Goal: Transaction & Acquisition: Obtain resource

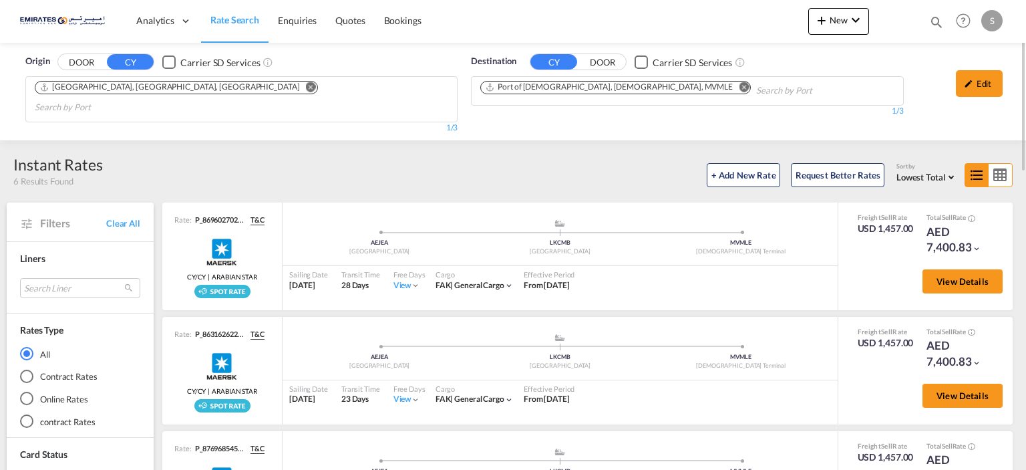
click at [739, 85] on md-icon "Remove" at bounding box center [744, 87] width 10 height 10
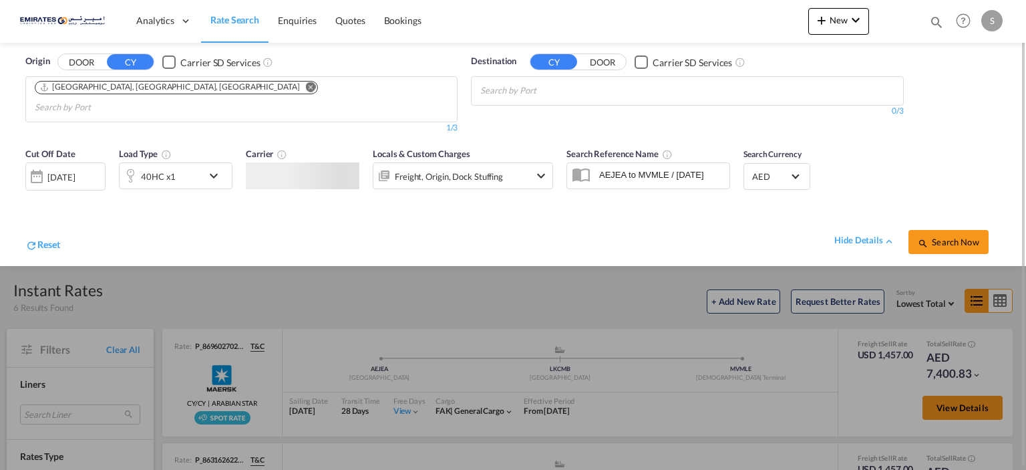
click at [306, 86] on md-icon "Remove" at bounding box center [311, 87] width 10 height 10
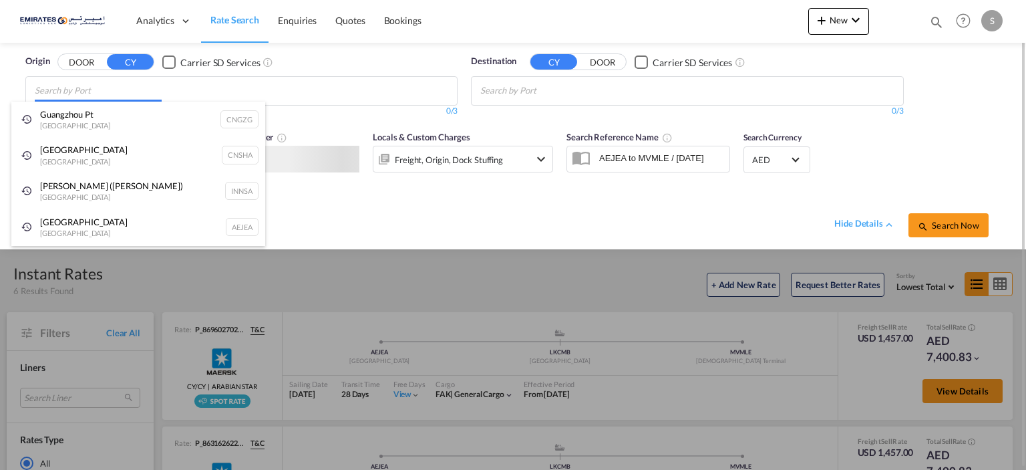
click at [174, 90] on body "Analytics Dashboard Rate Search Enquiries Quotes Bookings" at bounding box center [513, 235] width 1026 height 470
click at [167, 96] on body "Analytics Dashboard Rate Search Enquiries Quotes Bookings" at bounding box center [513, 235] width 1026 height 470
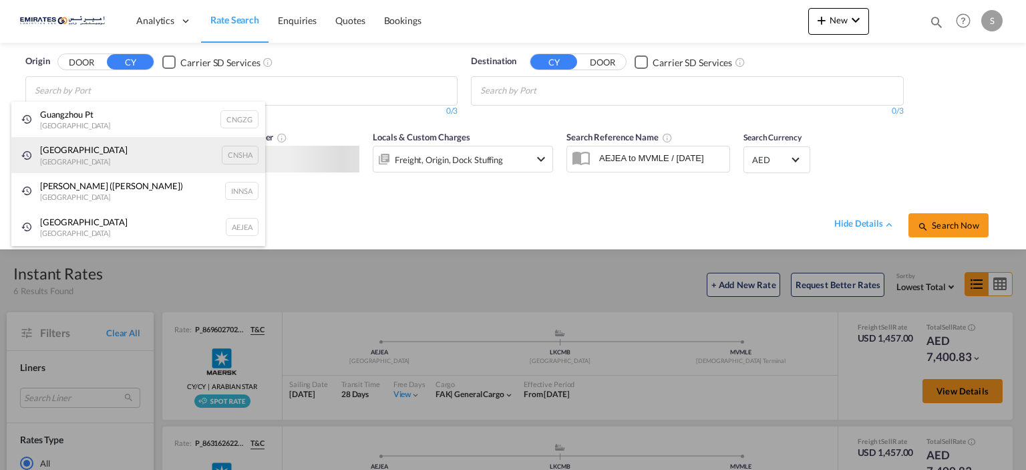
click at [111, 145] on div "Shanghai [GEOGRAPHIC_DATA] CNSHA" at bounding box center [138, 155] width 254 height 36
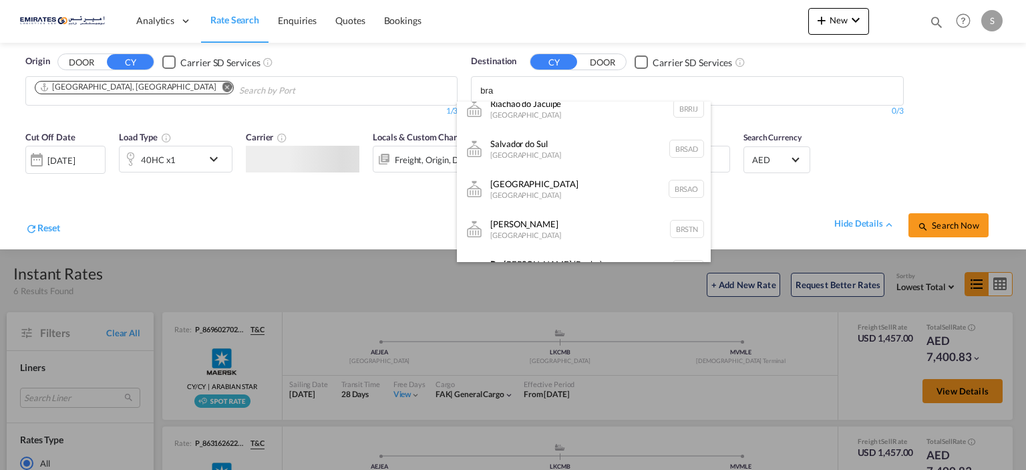
scroll to position [134, 0]
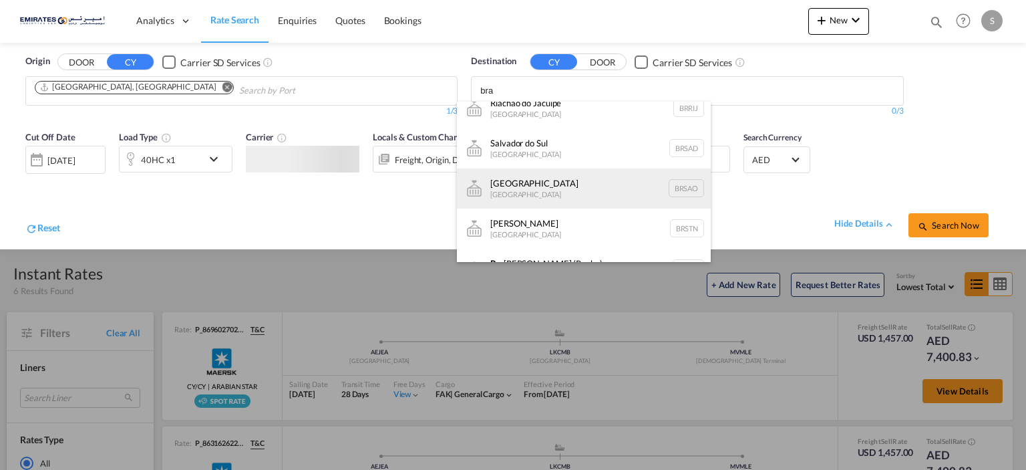
type input "bra"
click at [550, 181] on div "[GEOGRAPHIC_DATA] [GEOGRAPHIC_DATA] [GEOGRAPHIC_DATA]" at bounding box center [584, 188] width 254 height 40
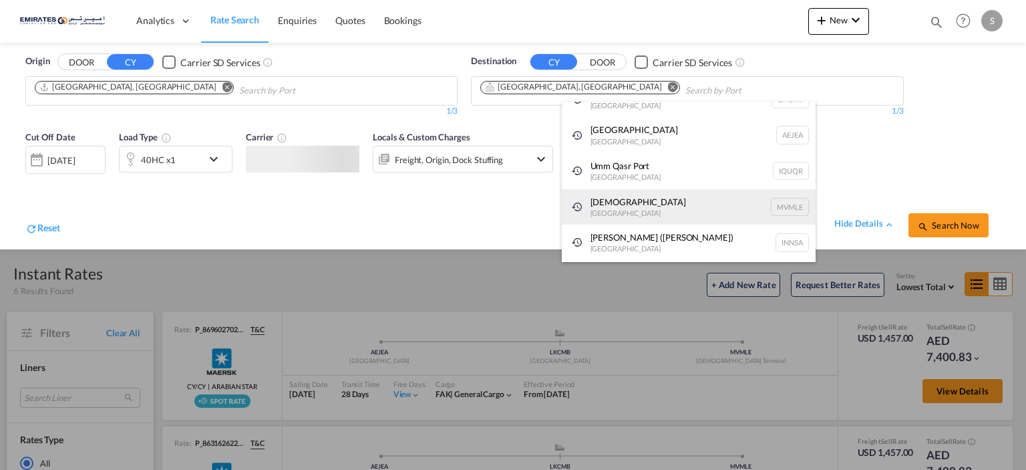
scroll to position [20, 0]
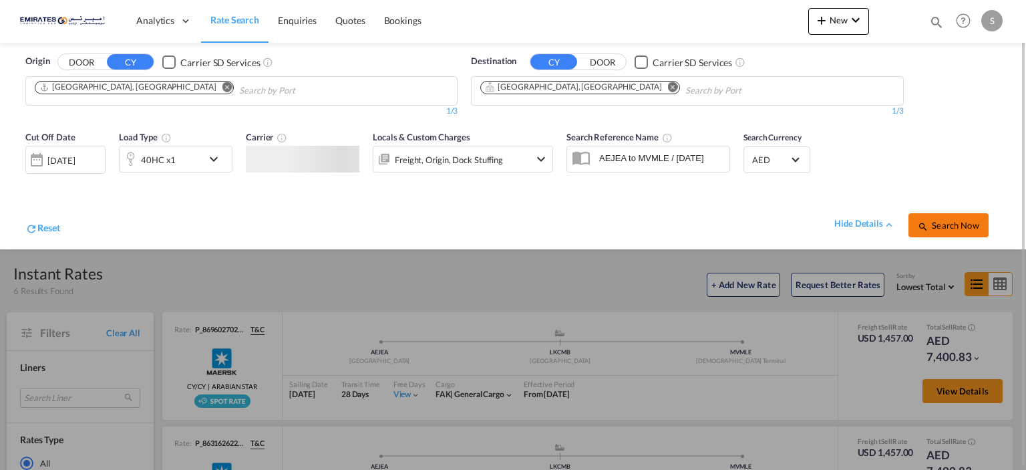
click at [958, 229] on span "Search Now" at bounding box center [948, 225] width 61 height 11
click at [72, 162] on div "[DATE]" at bounding box center [62, 160] width 27 height 12
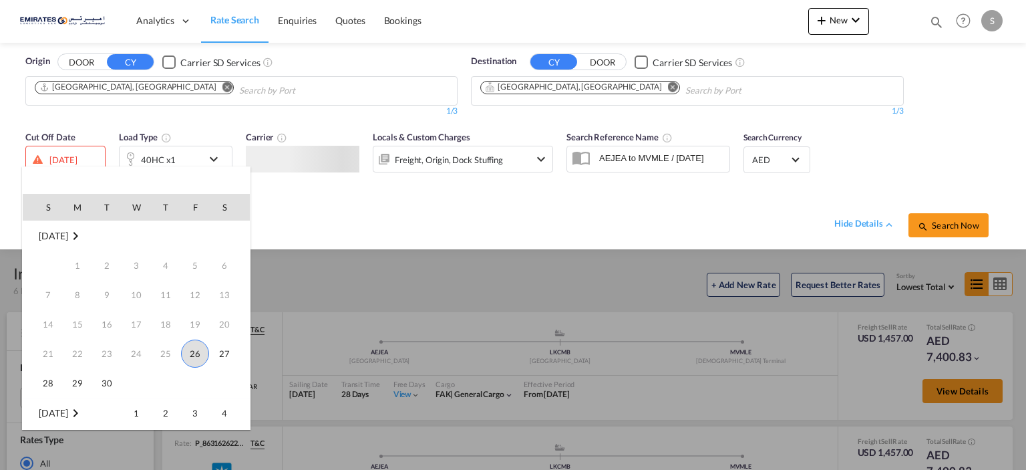
click at [191, 357] on span "26" at bounding box center [195, 353] width 28 height 28
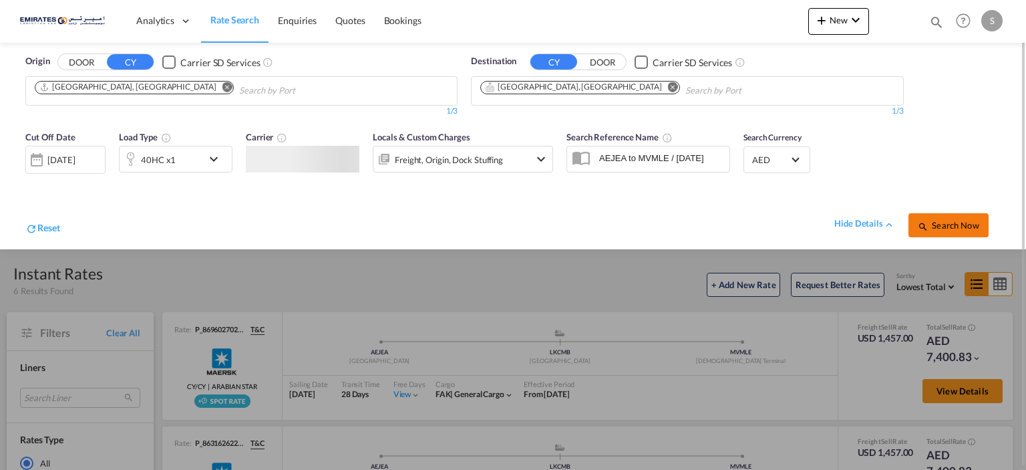
click at [951, 221] on span "Search Now" at bounding box center [948, 225] width 61 height 11
click at [950, 221] on span "Search Now" at bounding box center [948, 225] width 61 height 11
click at [941, 226] on span "Search Now" at bounding box center [948, 225] width 61 height 11
click at [940, 226] on span "Search Now" at bounding box center [948, 225] width 61 height 11
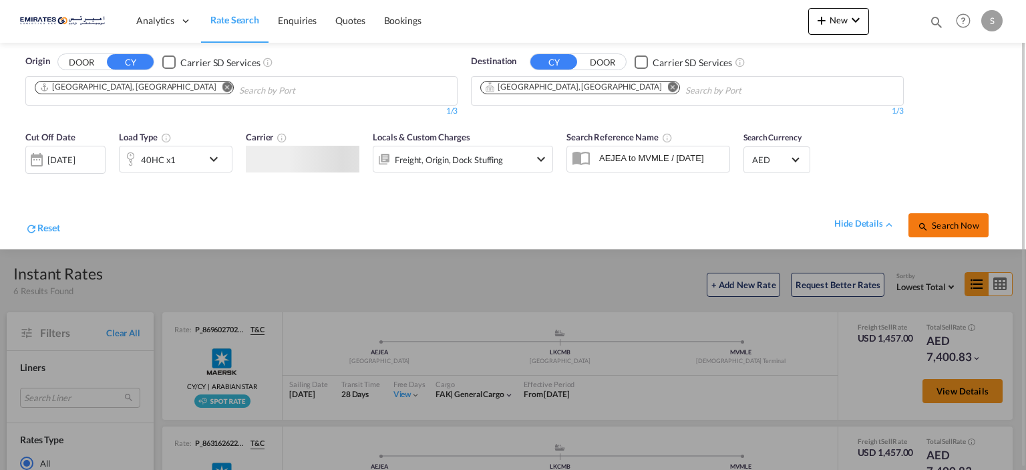
click at [940, 225] on span "Search Now" at bounding box center [948, 225] width 61 height 11
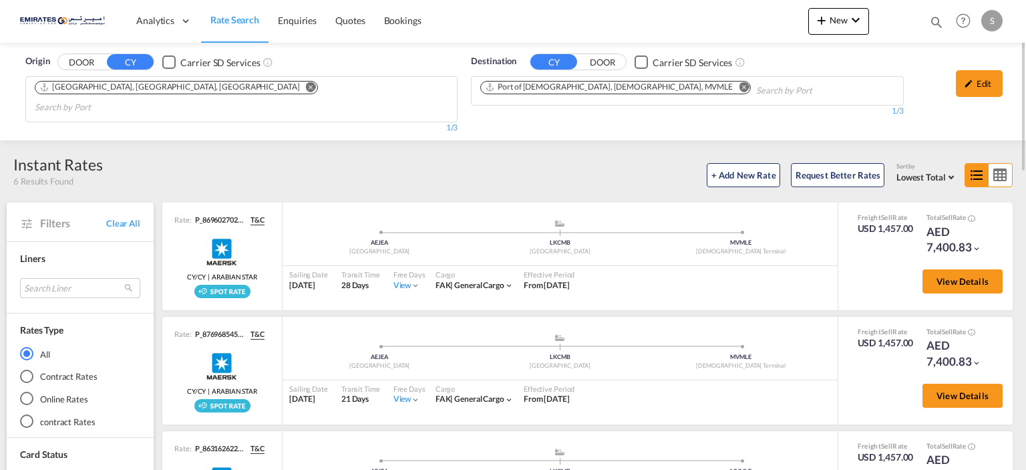
click at [306, 88] on md-icon "Remove" at bounding box center [311, 87] width 10 height 10
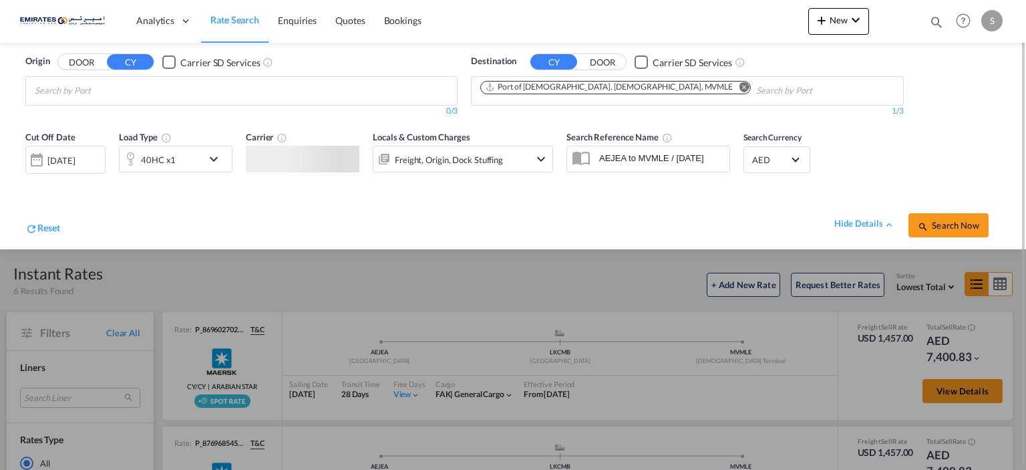
click at [143, 94] on body "Analytics Dashboard Rate Search Enquiries Quotes Bookings" at bounding box center [513, 235] width 1026 height 470
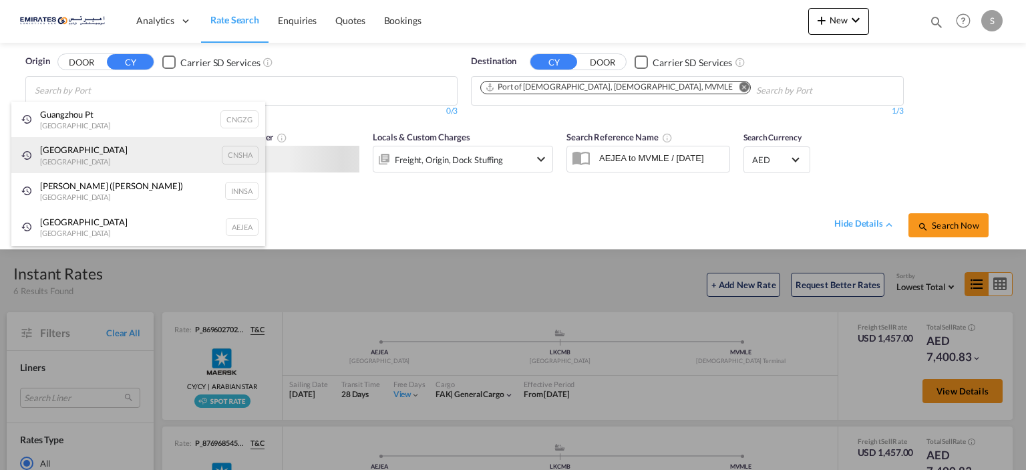
click at [106, 158] on div "Shanghai [GEOGRAPHIC_DATA] CNSHA" at bounding box center [138, 155] width 254 height 36
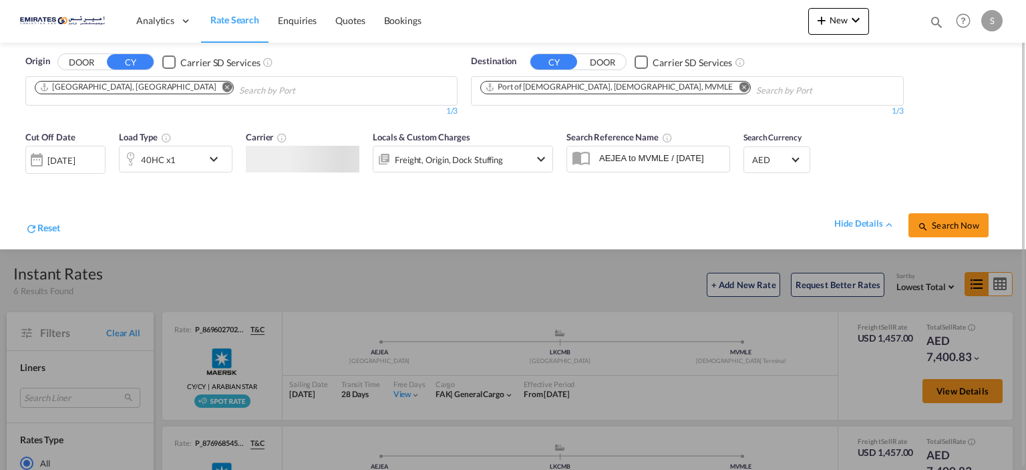
click at [739, 86] on md-icon "Remove" at bounding box center [744, 87] width 10 height 10
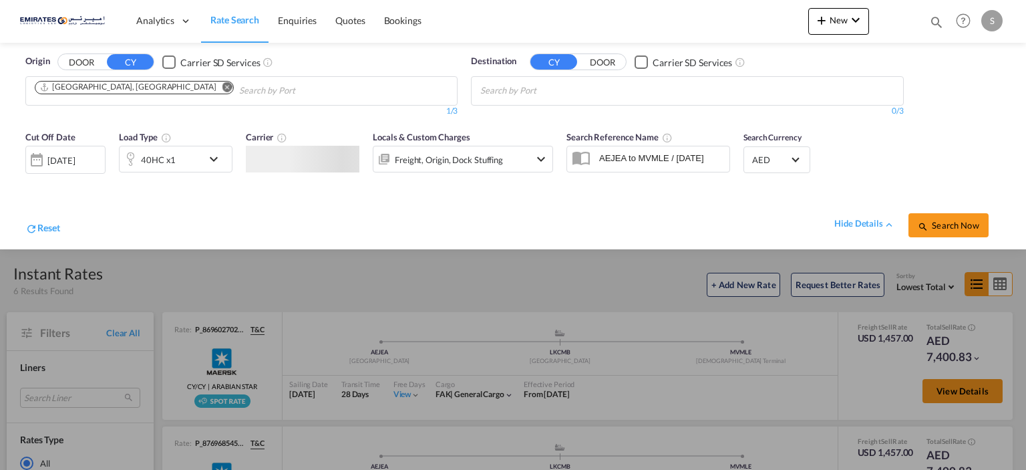
click at [582, 91] on body "Analytics Dashboard Rate Search Enquiries Quotes Bookings" at bounding box center [513, 235] width 1026 height 470
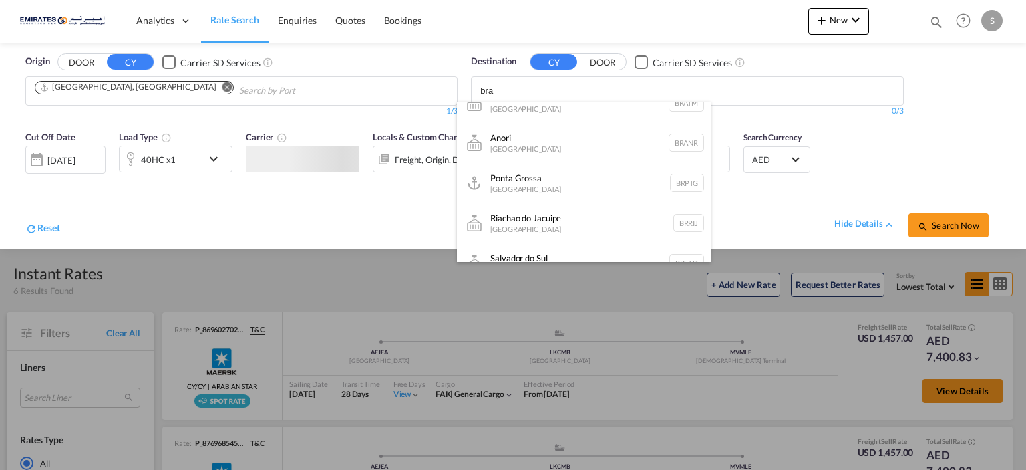
scroll to position [152, 0]
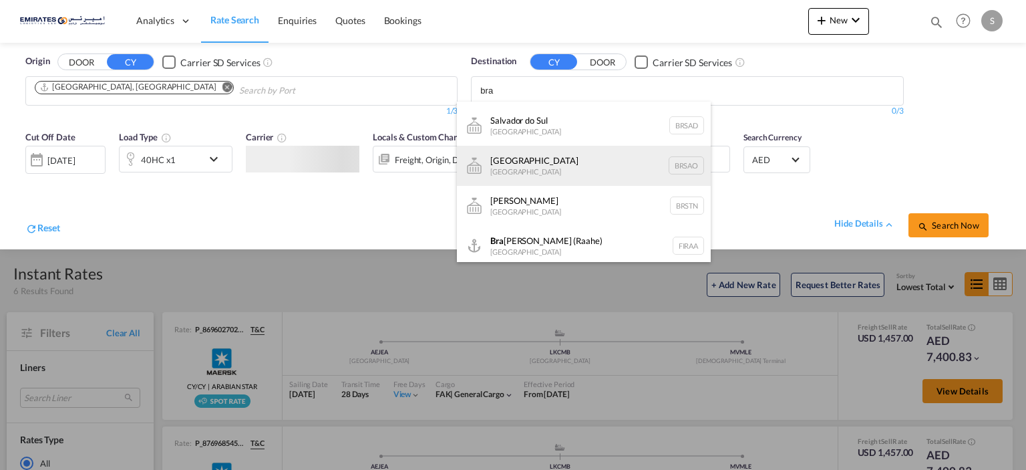
type input "bra"
click at [561, 155] on div "[GEOGRAPHIC_DATA] [GEOGRAPHIC_DATA] [GEOGRAPHIC_DATA]" at bounding box center [584, 166] width 254 height 40
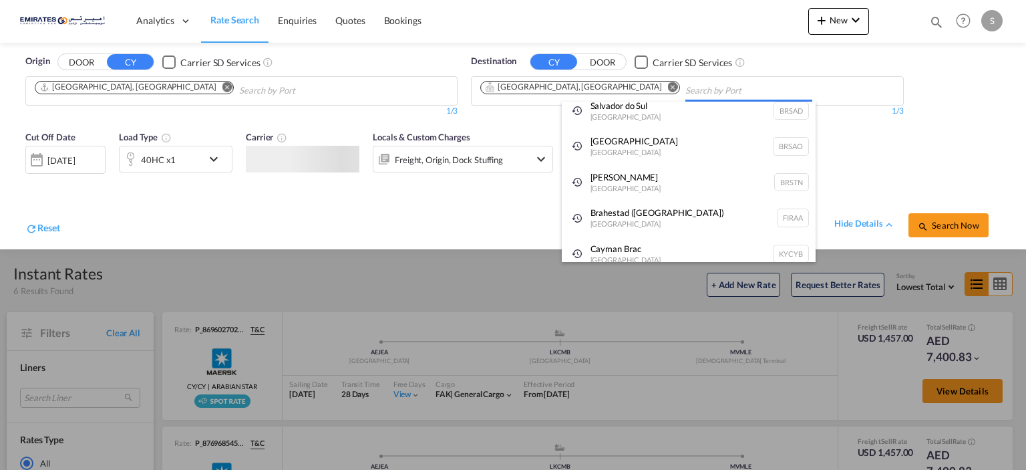
scroll to position [20, 0]
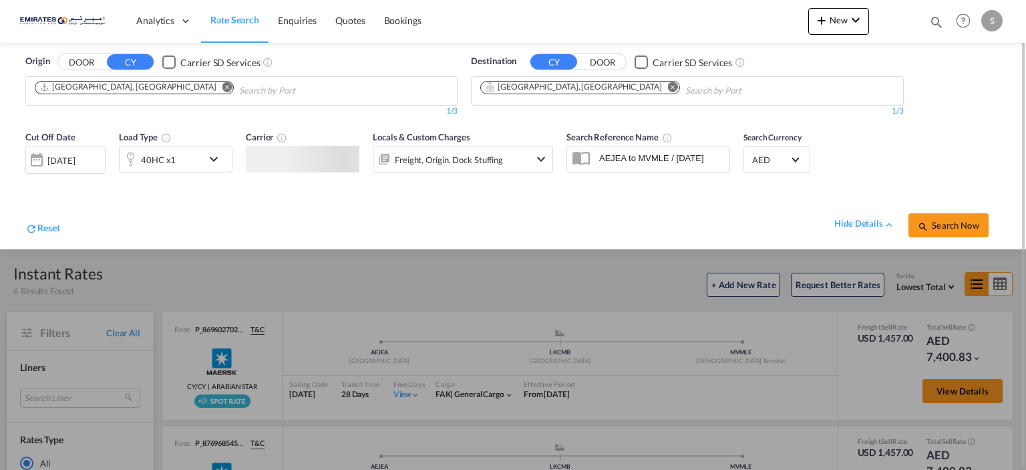
click at [74, 154] on div "[DATE]" at bounding box center [60, 160] width 27 height 12
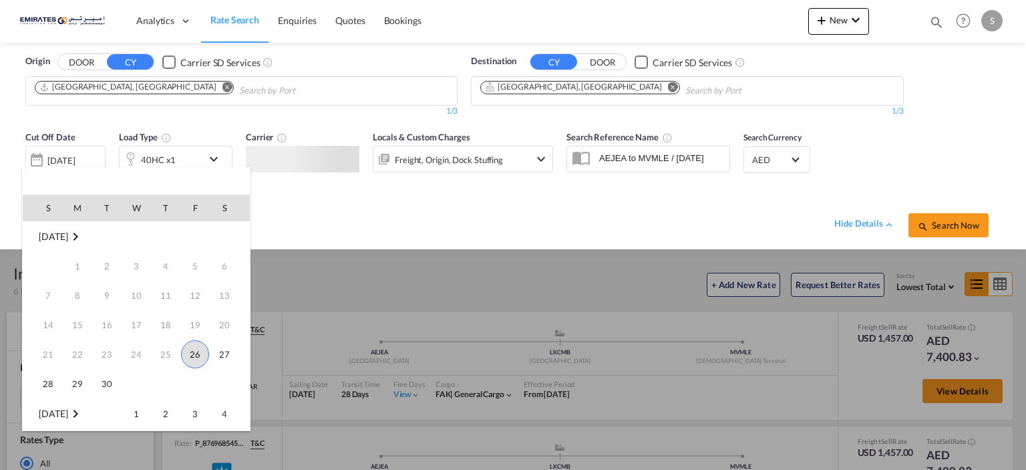
click at [193, 359] on span "26" at bounding box center [195, 354] width 28 height 28
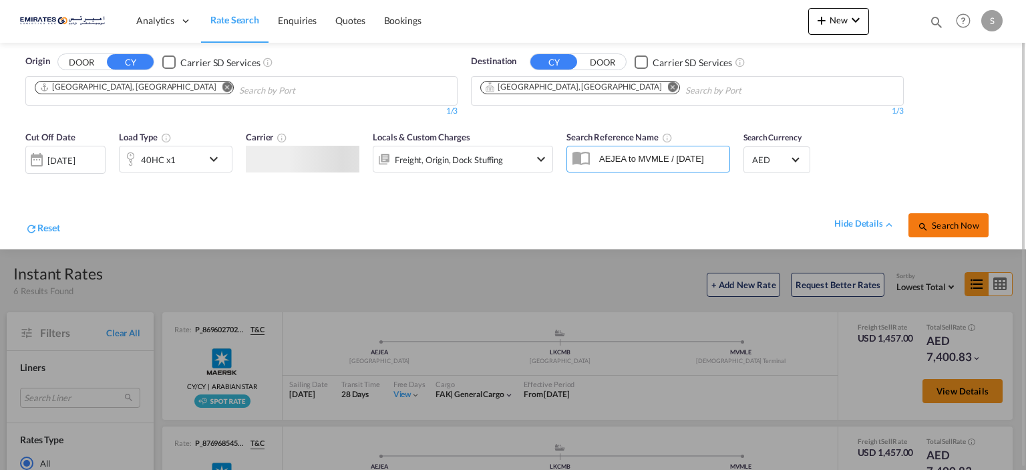
click at [959, 223] on span "Search Now" at bounding box center [948, 225] width 61 height 11
click at [950, 229] on span "Search Now" at bounding box center [948, 225] width 61 height 11
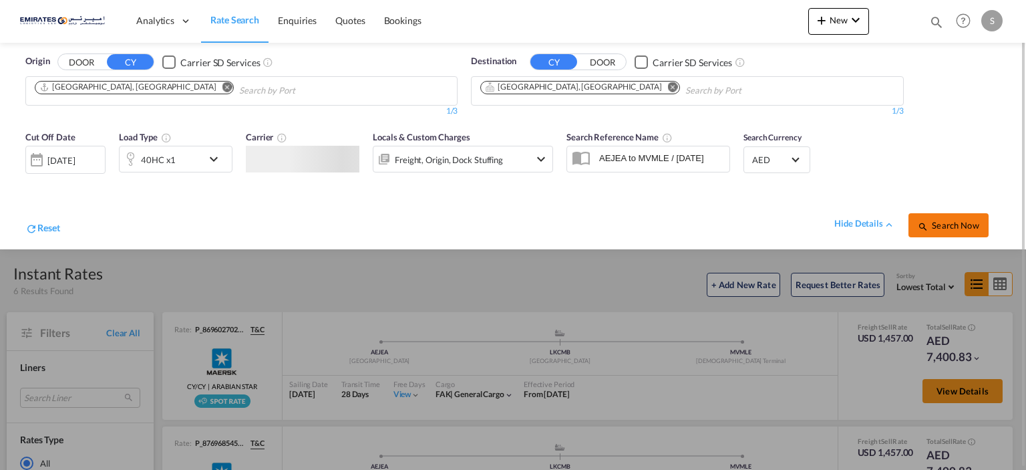
click at [950, 229] on span "Search Now" at bounding box center [948, 225] width 61 height 11
click at [340, 210] on div "hide details Search Now" at bounding box center [530, 218] width 941 height 37
click at [957, 223] on span "Search Now" at bounding box center [948, 225] width 61 height 11
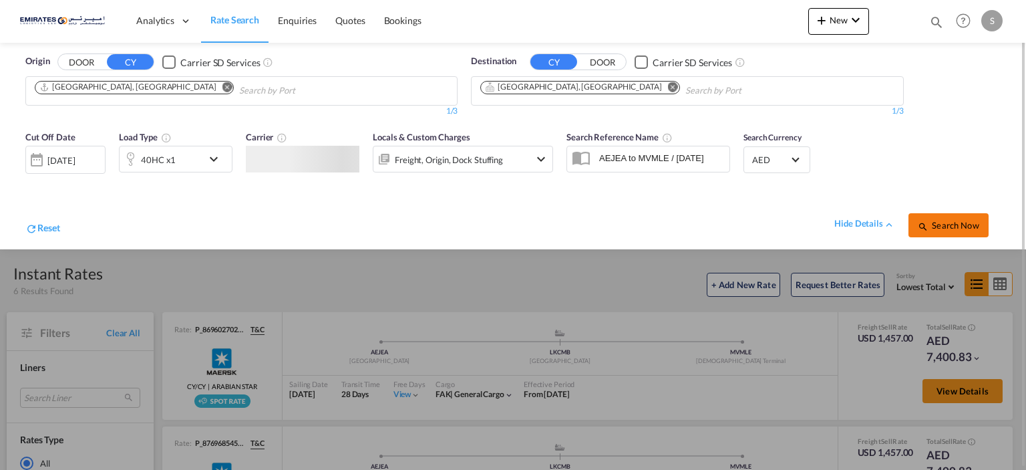
click at [957, 223] on span "Search Now" at bounding box center [948, 225] width 61 height 11
click at [309, 24] on span "Enquiries" at bounding box center [297, 20] width 39 height 11
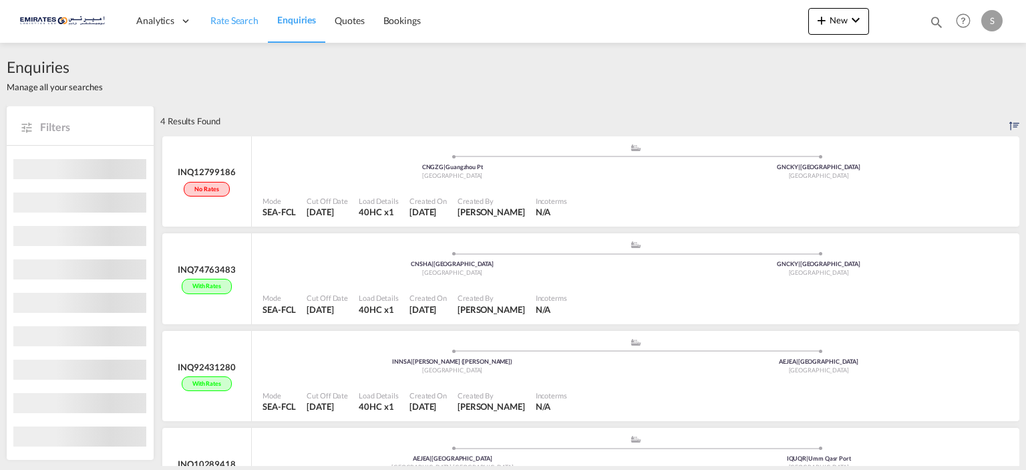
click at [240, 23] on span "Rate Search" at bounding box center [235, 20] width 48 height 11
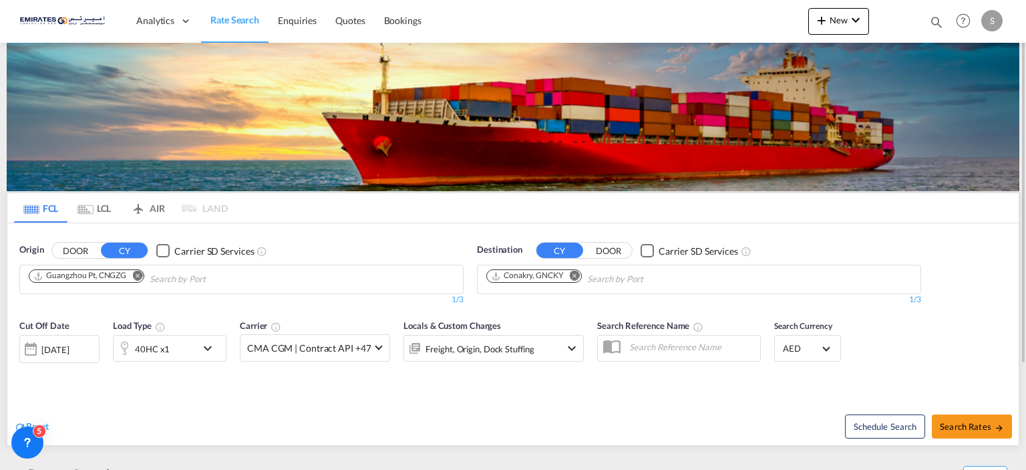
click at [136, 275] on md-icon "Remove" at bounding box center [137, 276] width 10 height 10
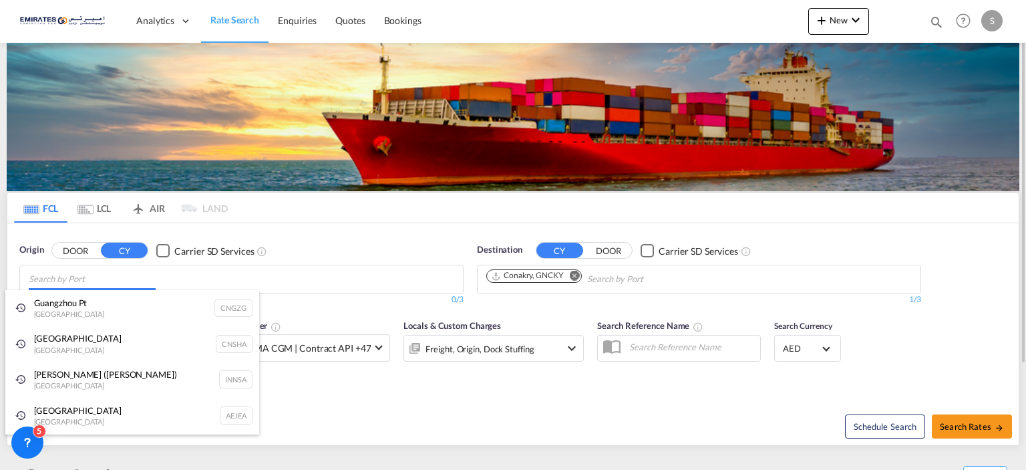
click at [153, 277] on body "Analytics Dashboard Rate Search Enquiries Quotes Bookings" at bounding box center [513, 235] width 1026 height 470
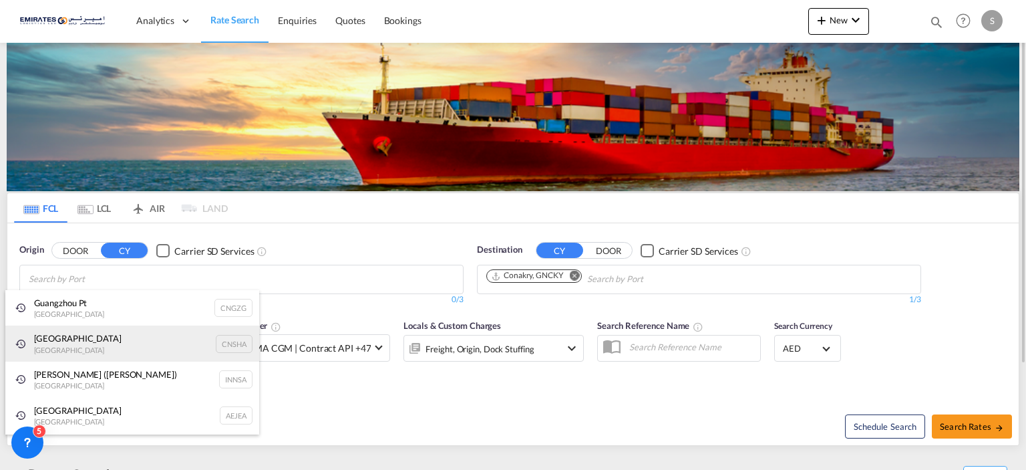
click at [100, 348] on div "Shanghai [GEOGRAPHIC_DATA] CNSHA" at bounding box center [132, 343] width 254 height 36
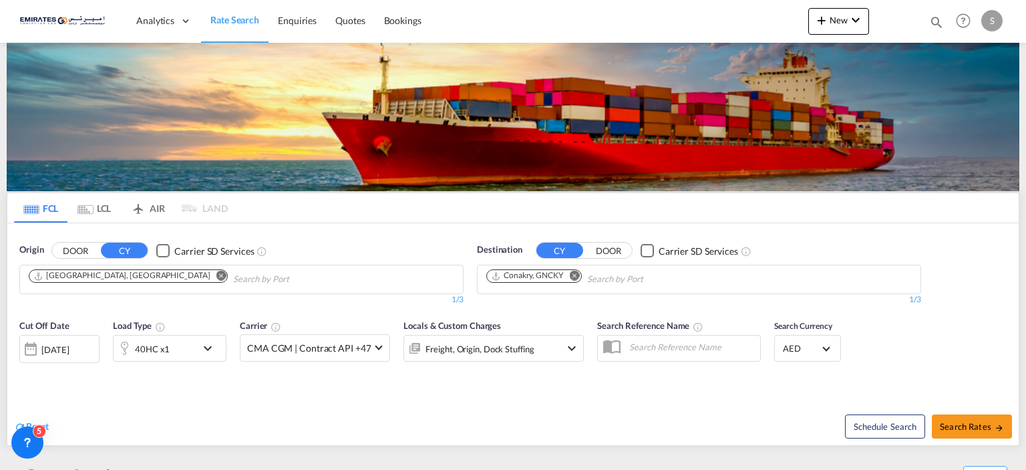
click at [577, 274] on md-icon "Remove" at bounding box center [575, 276] width 10 height 10
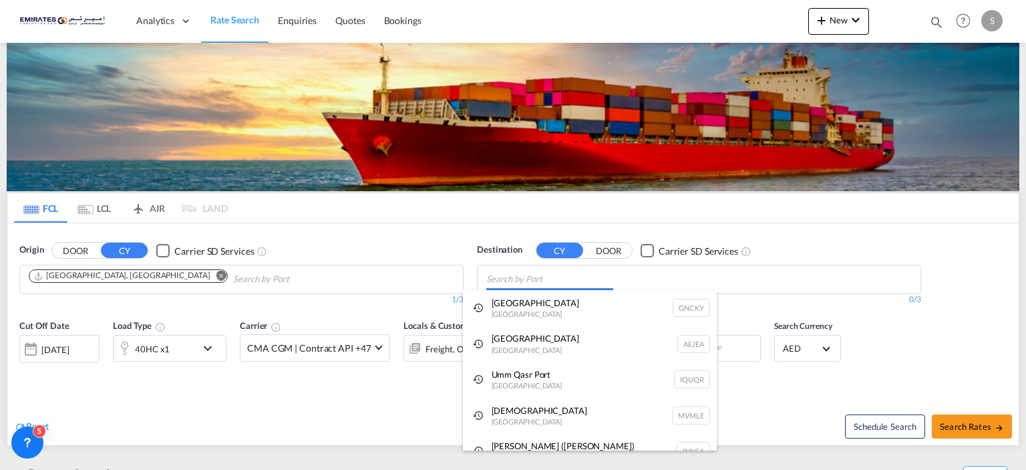
click at [558, 285] on body "Analytics Dashboard Rate Search Enquiries Quotes Bookings" at bounding box center [513, 235] width 1026 height 470
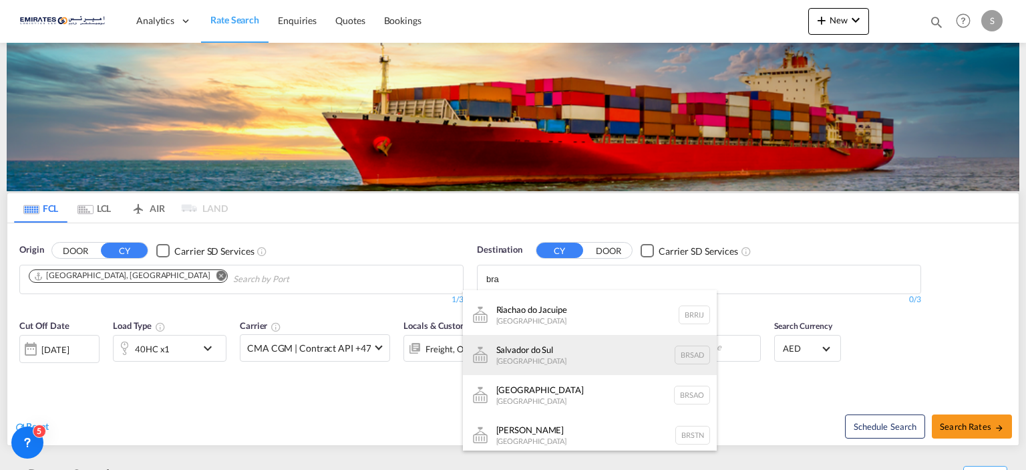
scroll to position [145, 0]
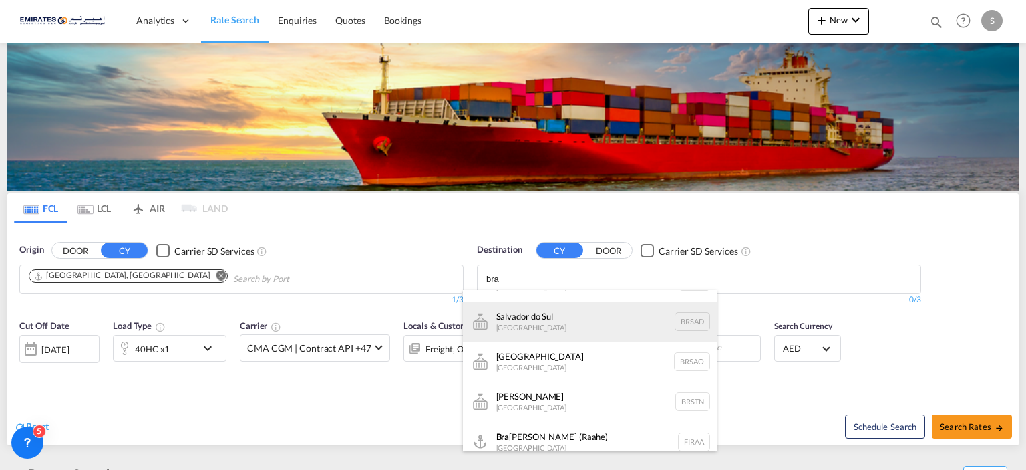
type input "bra"
click at [565, 363] on div "[GEOGRAPHIC_DATA] [GEOGRAPHIC_DATA] [GEOGRAPHIC_DATA]" at bounding box center [590, 361] width 254 height 40
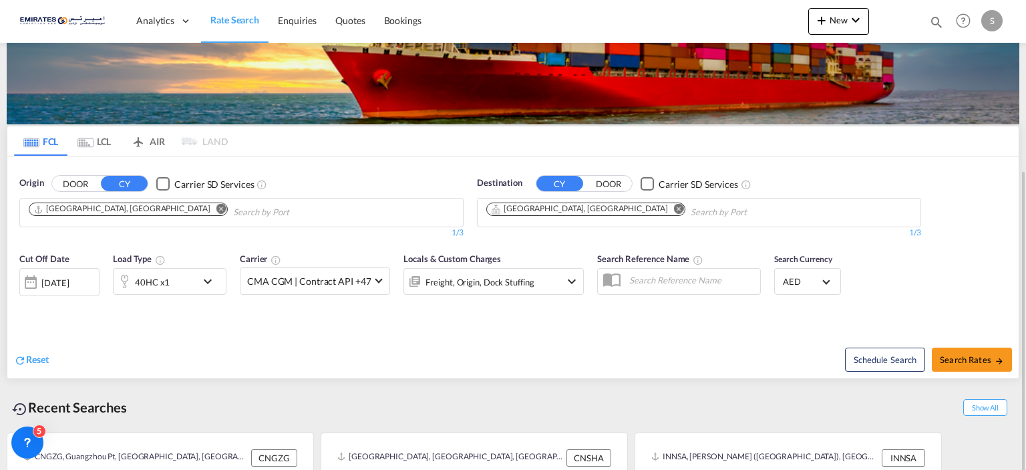
scroll to position [134, 0]
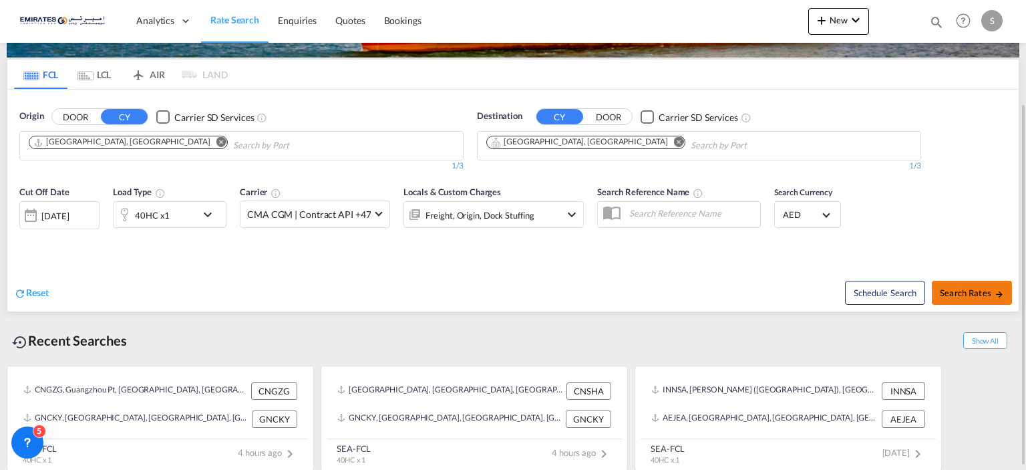
click at [975, 293] on span "Search Rates" at bounding box center [972, 292] width 64 height 11
type input "CNSHA to BRSAO / 26 Sep 2025"
